Goal: Check status

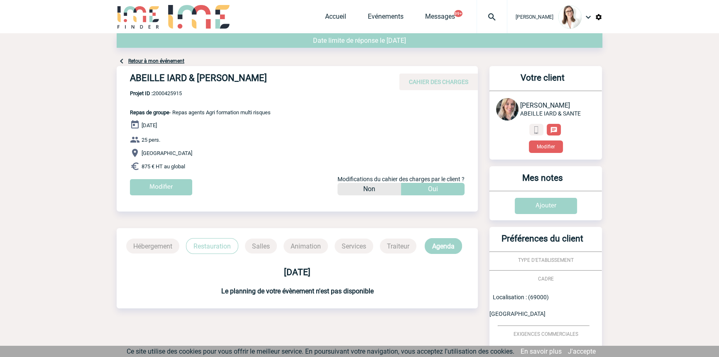
click at [477, 21] on img at bounding box center [492, 17] width 30 height 10
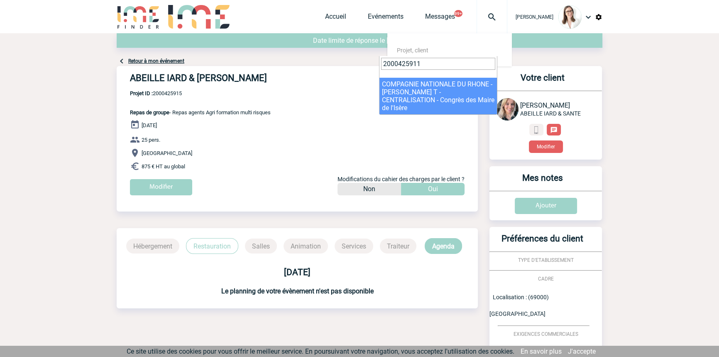
type input "2000425911"
select select "25412"
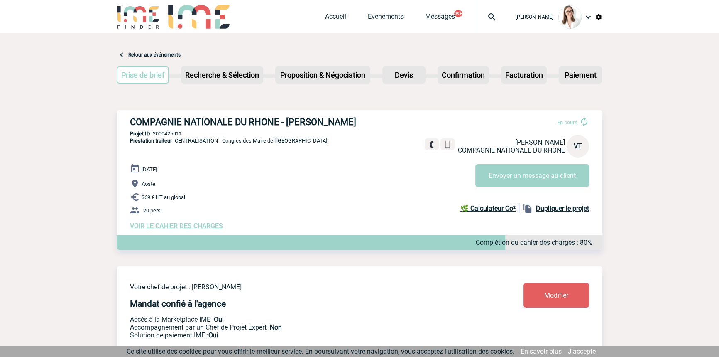
click at [488, 15] on img at bounding box center [492, 17] width 30 height 10
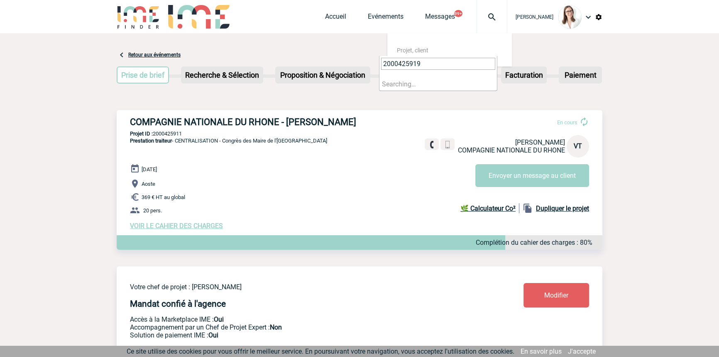
type input "2000425919"
select select "25420"
